Goal: Check status: Check status

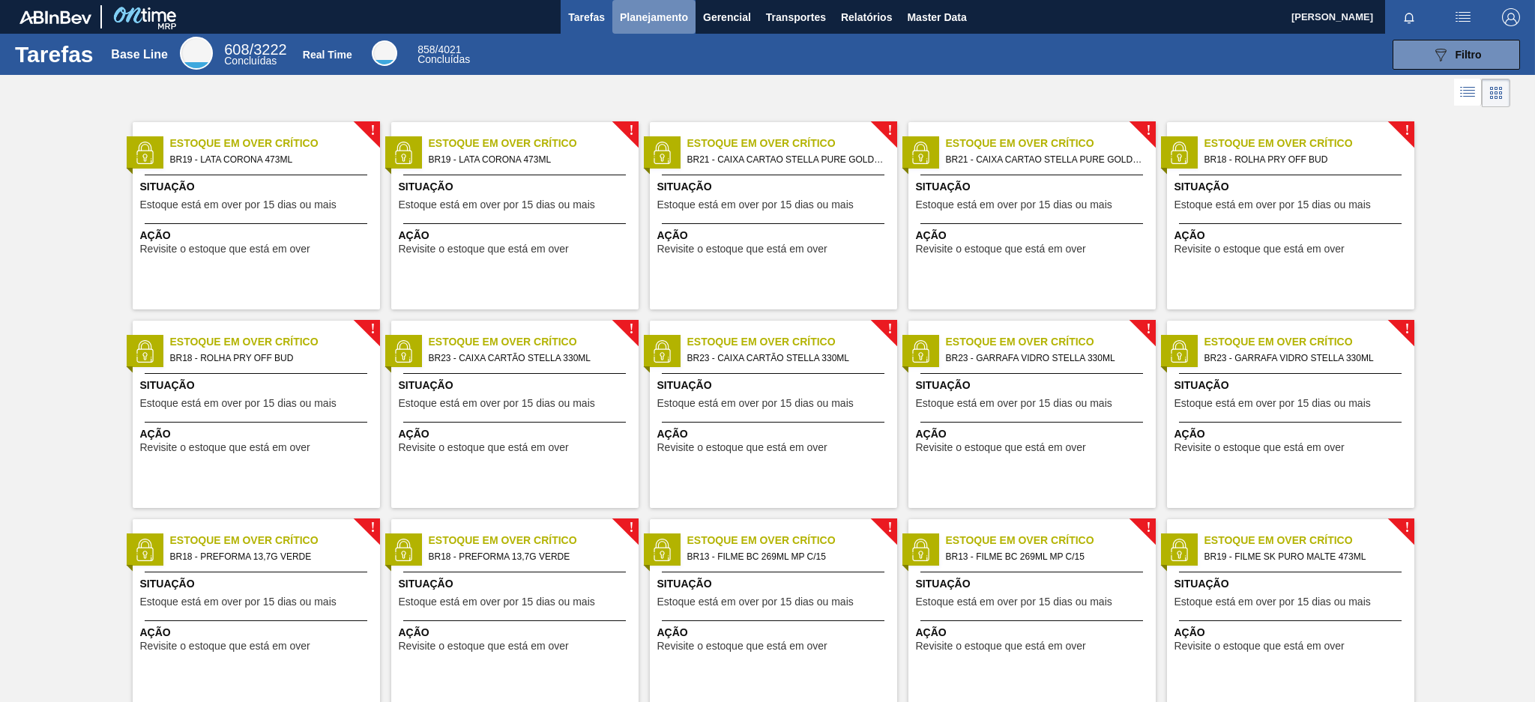
click at [678, 18] on span "Planejamento" at bounding box center [654, 17] width 68 height 18
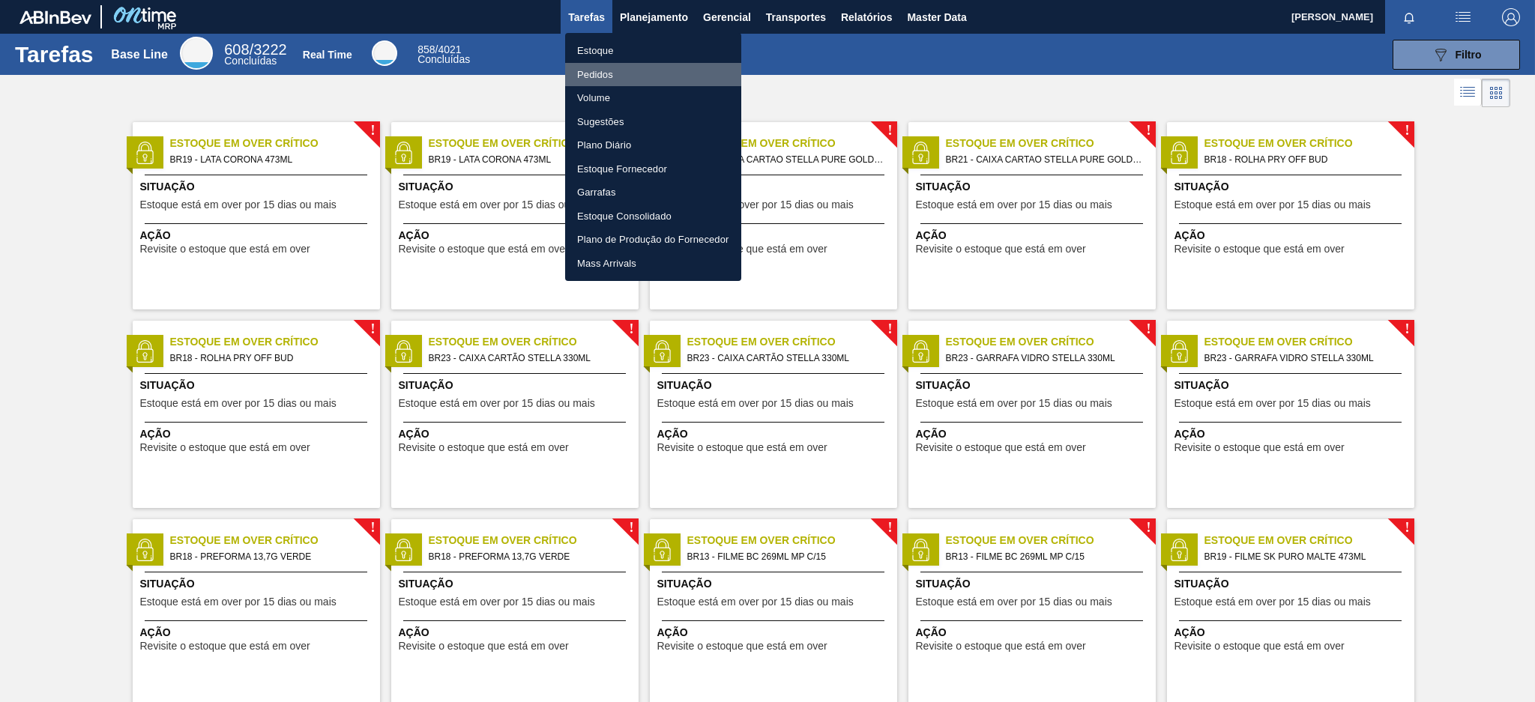
click at [585, 76] on li "Pedidos" at bounding box center [653, 75] width 176 height 24
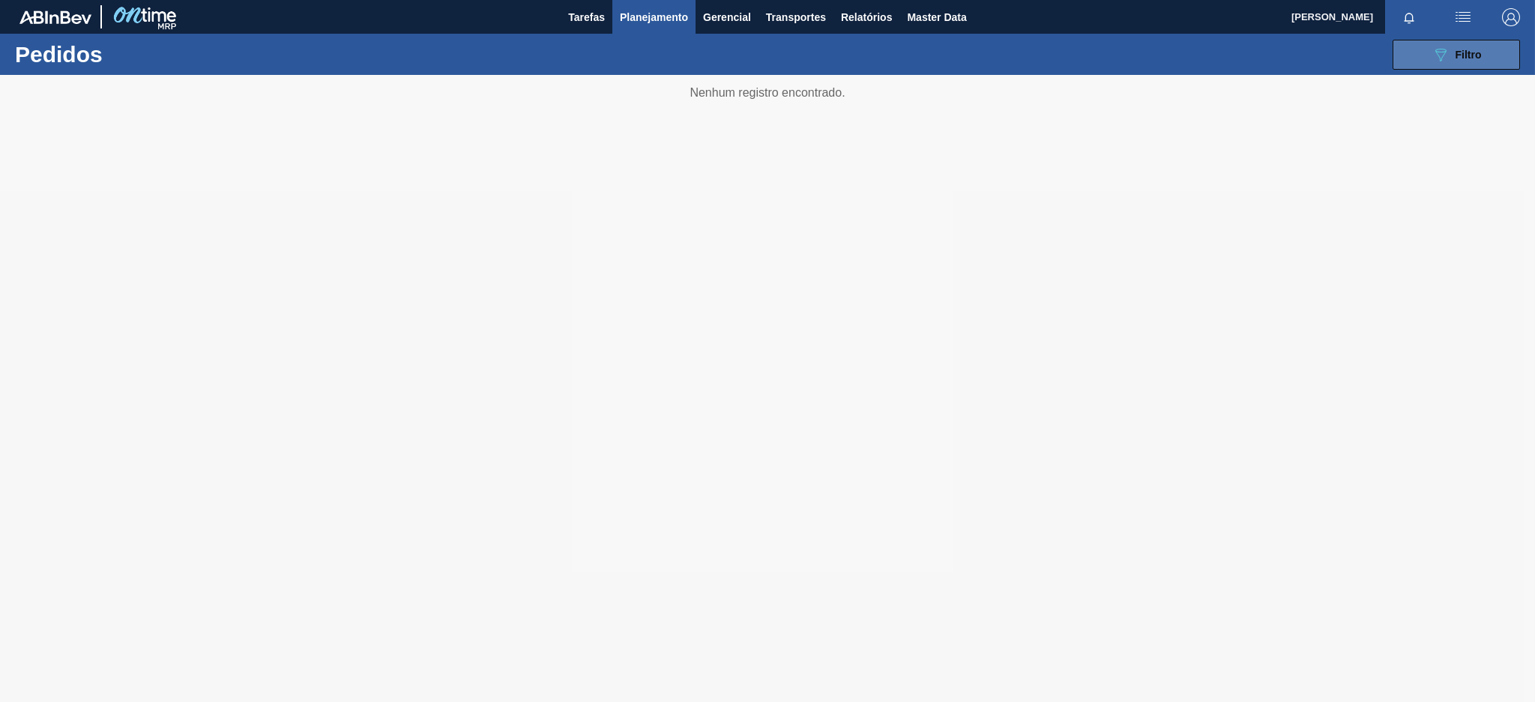
click at [1445, 59] on icon "089F7B8B-B2A5-4AFE-B5C0-19BA573D28AC" at bounding box center [1440, 55] width 18 height 18
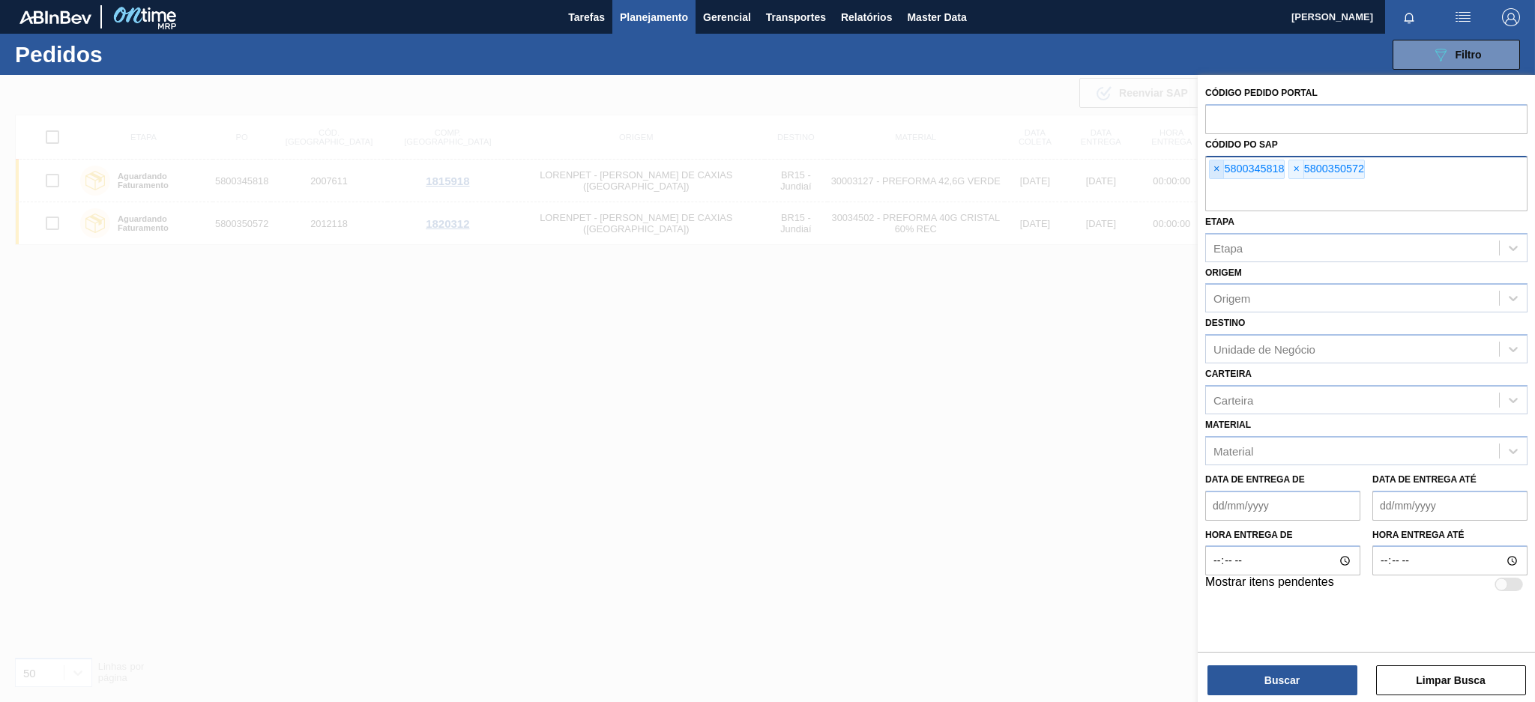
click at [1217, 178] on span "×" at bounding box center [1217, 169] width 14 height 18
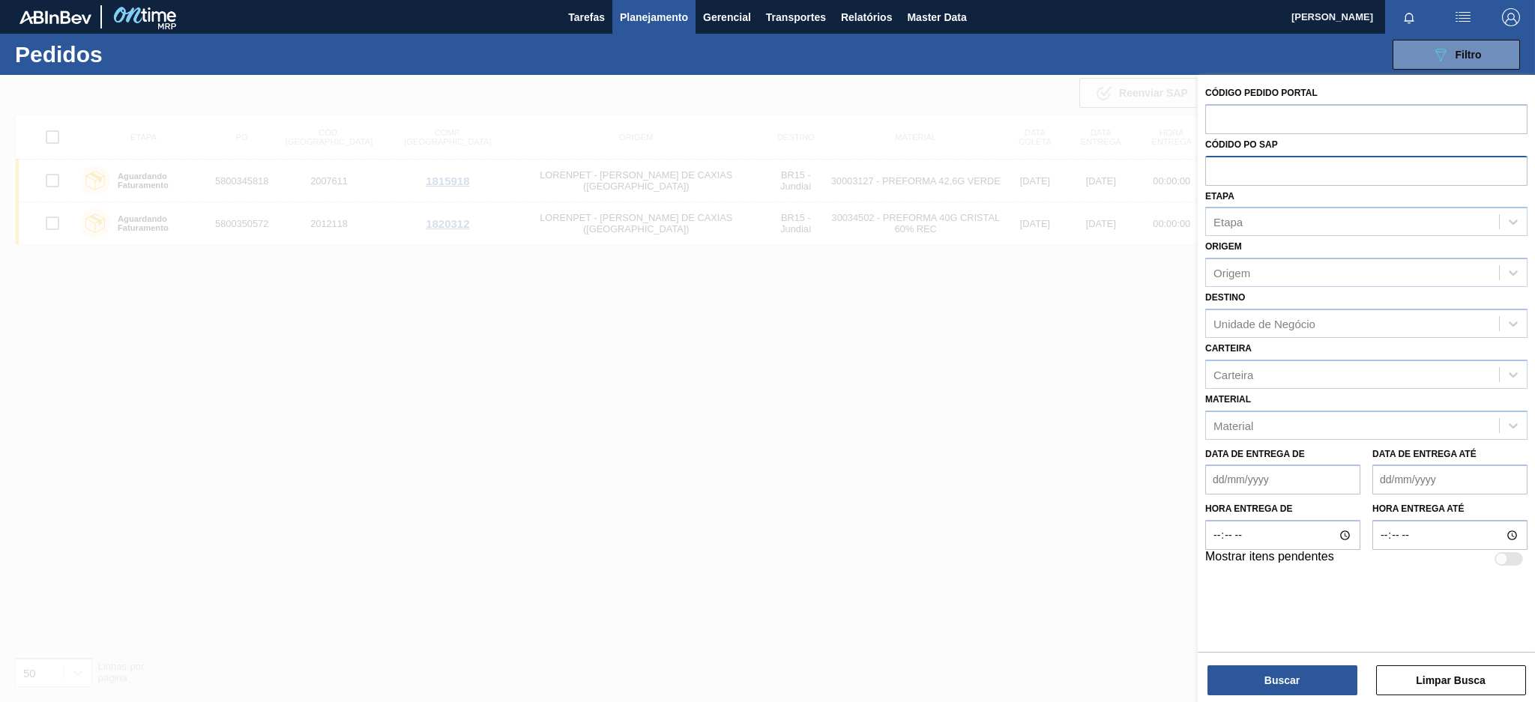
click at [1217, 178] on input "text" at bounding box center [1366, 170] width 322 height 28
paste input "[URL][DOMAIN_NAME]"
type input "[URL][DOMAIN_NAME]"
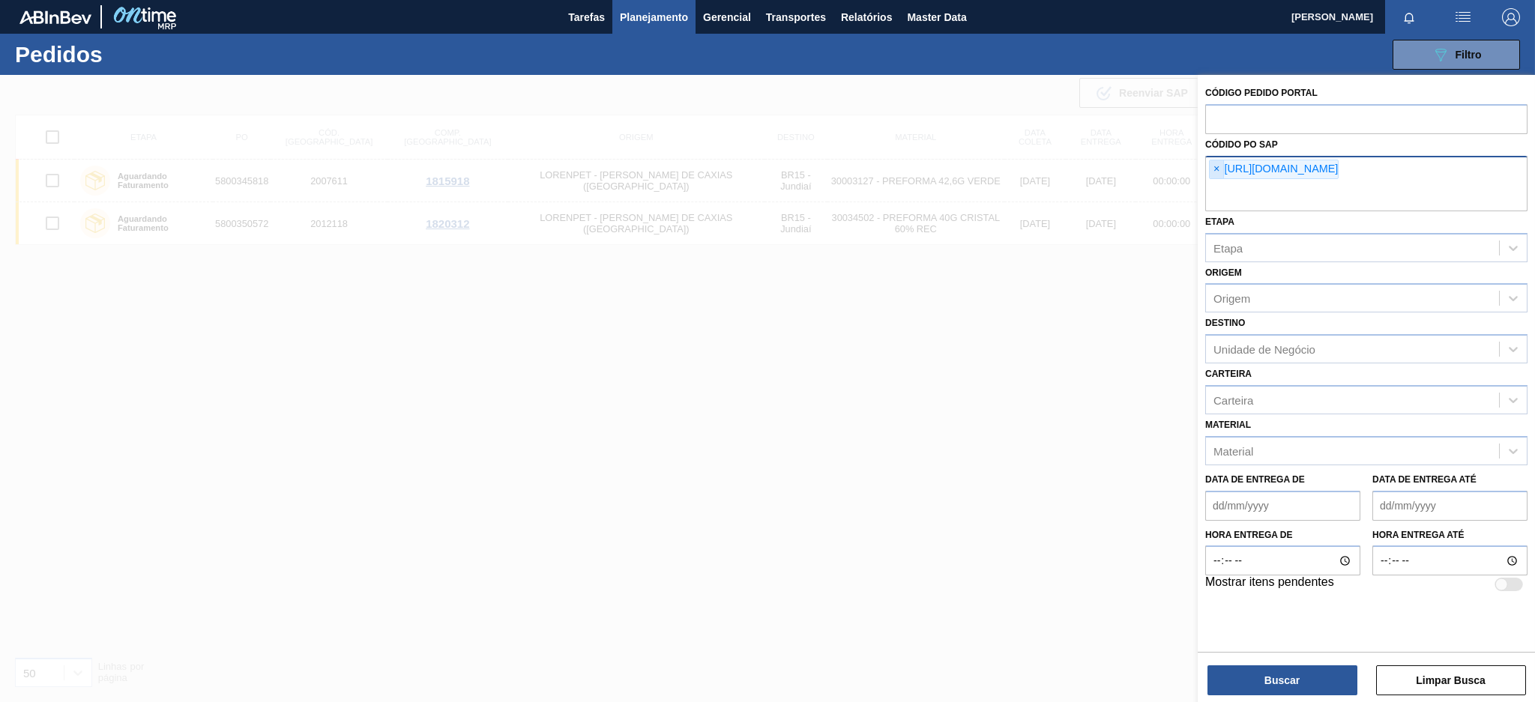
click at [1215, 171] on span "×" at bounding box center [1217, 169] width 14 height 18
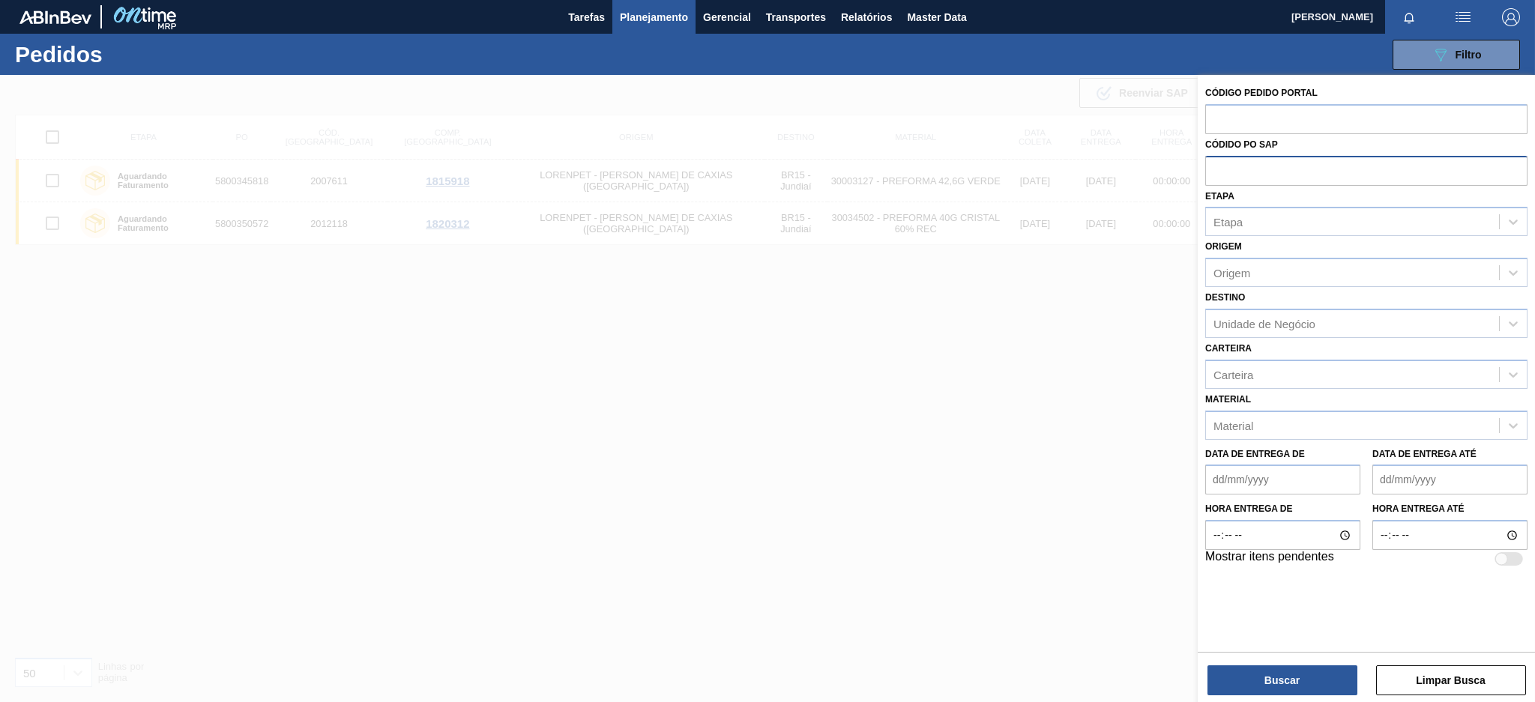
paste input "5800347150"
type input "5800347150"
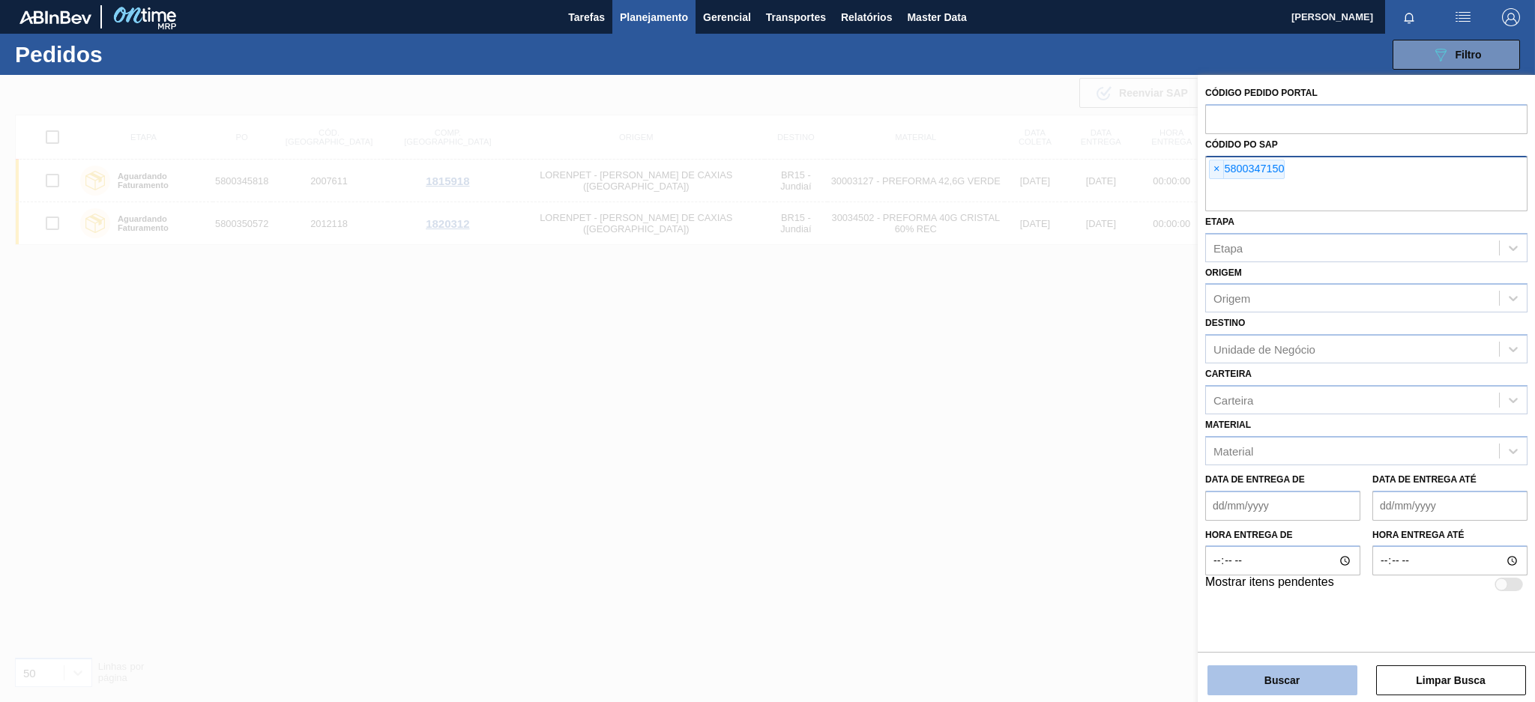
click at [1245, 676] on button "Buscar" at bounding box center [1282, 681] width 150 height 30
